Goal: Find specific page/section: Find specific page/section

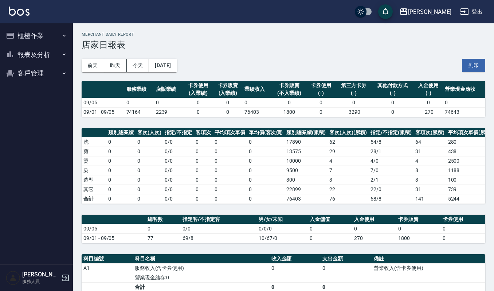
click at [32, 75] on button "客戶管理" at bounding box center [36, 73] width 67 height 19
click at [28, 93] on link "客戶列表" at bounding box center [36, 94] width 67 height 17
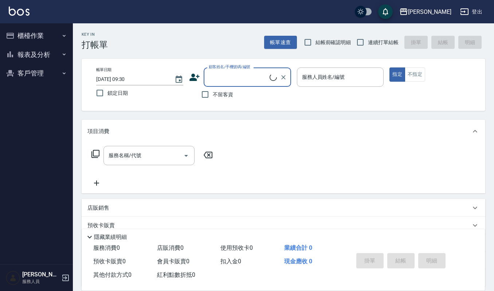
click at [31, 40] on button "櫃檯作業" at bounding box center [36, 35] width 67 height 19
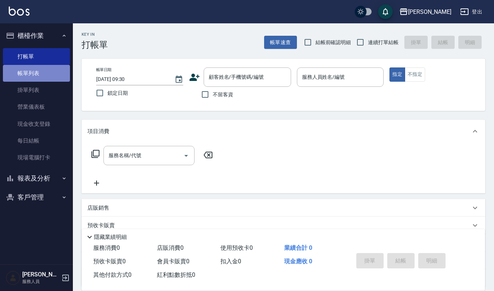
click at [28, 74] on link "帳單列表" at bounding box center [36, 73] width 67 height 17
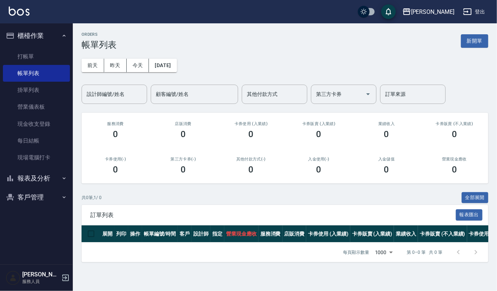
click at [167, 174] on div "第三方卡券(-) 0" at bounding box center [183, 165] width 68 height 35
